Goal: Check status

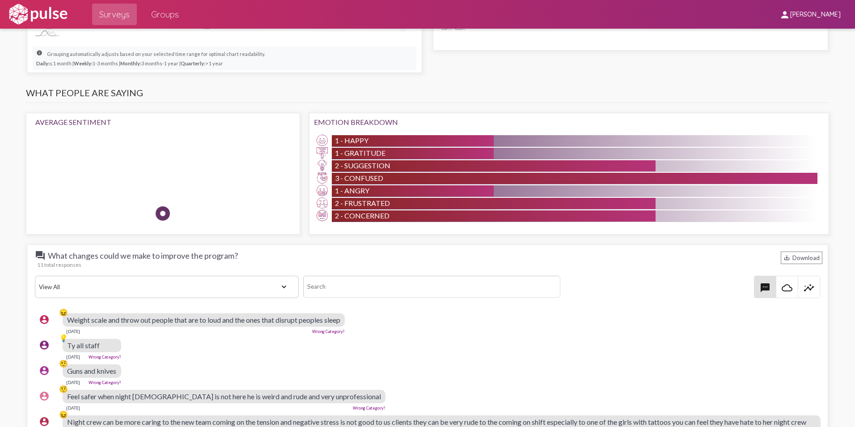
drag, startPoint x: 834, startPoint y: 314, endPoint x: 842, endPoint y: 350, distance: 36.5
click at [842, 350] on div at bounding box center [844, 298] width 21 height 2060
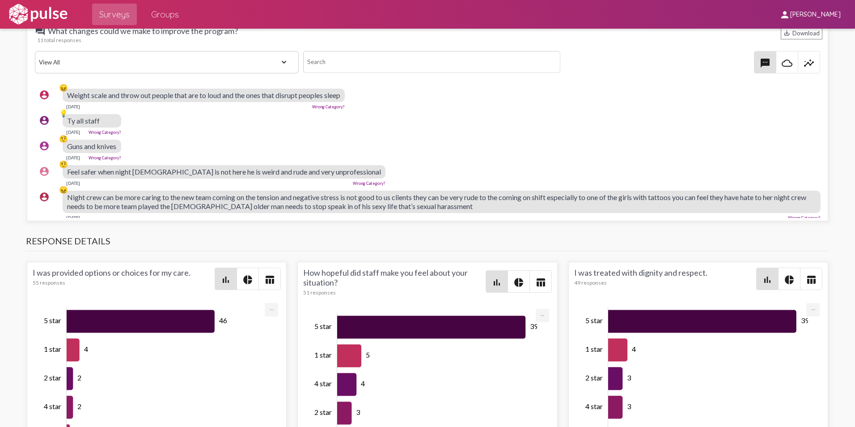
scroll to position [990, 0]
